Goal: Transaction & Acquisition: Purchase product/service

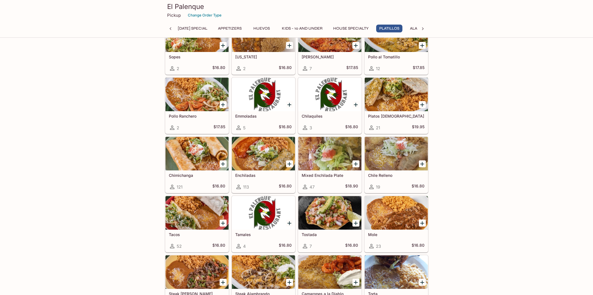
scroll to position [706, 0]
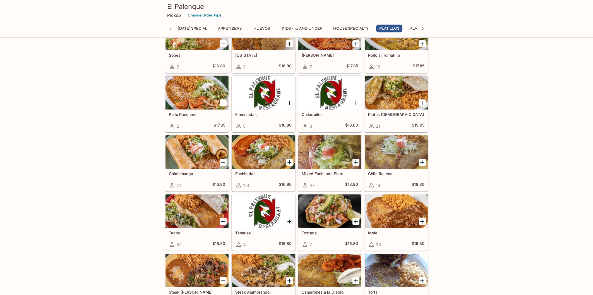
click at [320, 158] on div at bounding box center [329, 151] width 63 height 33
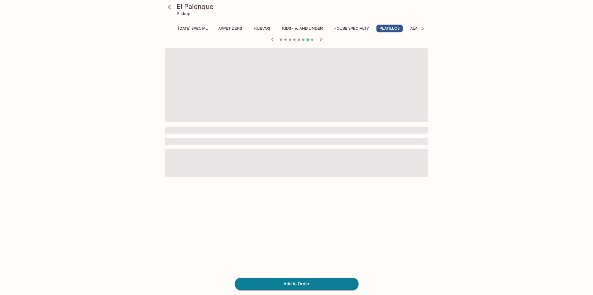
scroll to position [0, 4]
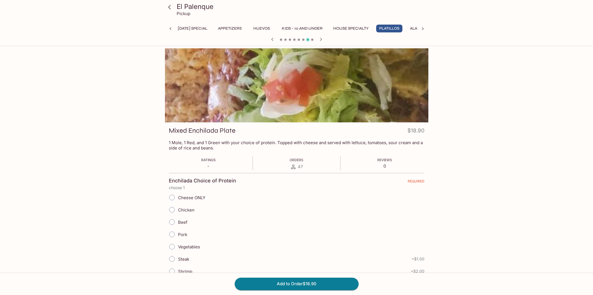
click at [331, 90] on div at bounding box center [296, 85] width 263 height 74
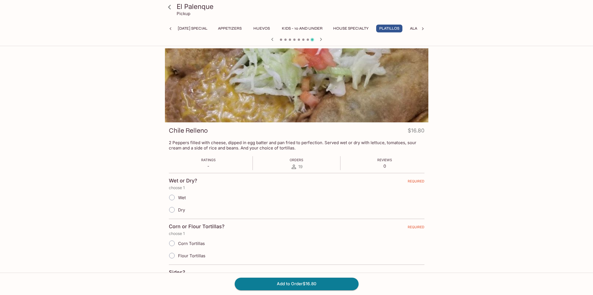
click at [332, 91] on div at bounding box center [296, 85] width 263 height 74
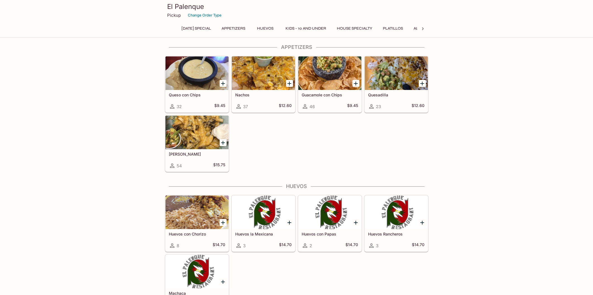
scroll to position [108, 0]
